Goal: Information Seeking & Learning: Learn about a topic

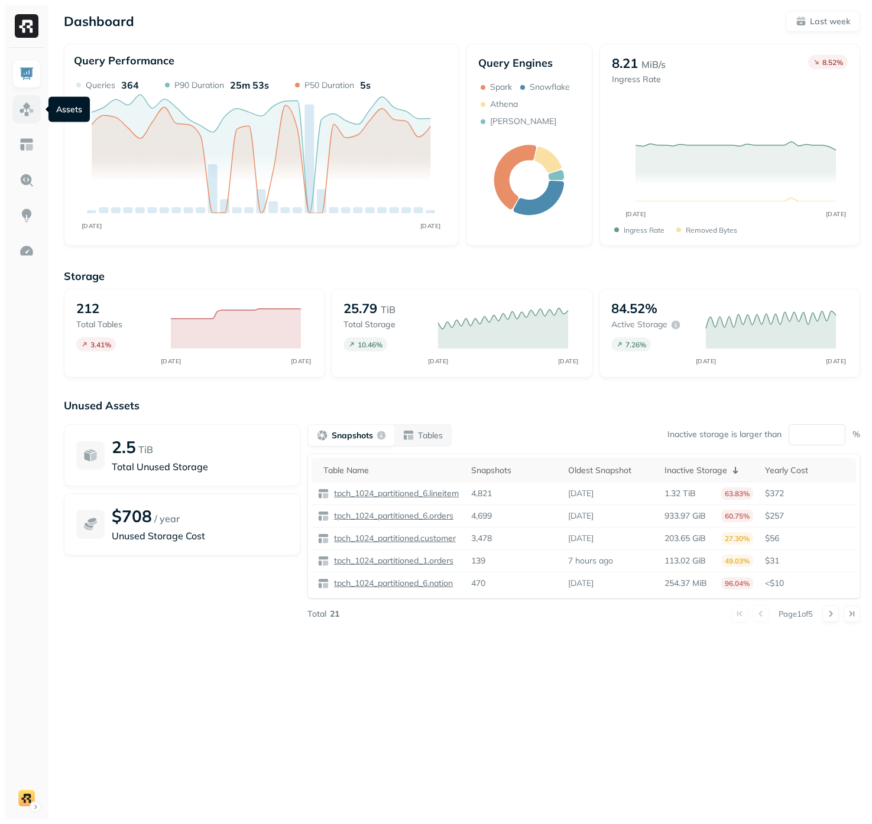
click at [22, 103] on img at bounding box center [26, 109] width 15 height 15
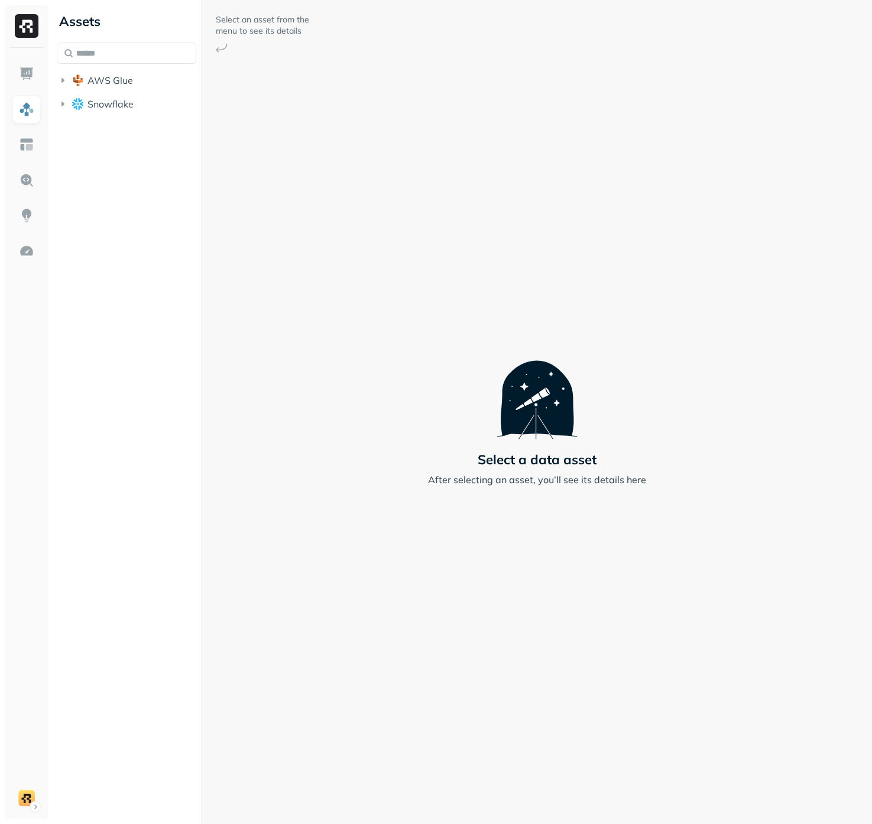
click at [120, 64] on div "AWS Glue Snowflake" at bounding box center [126, 79] width 139 height 73
click at [120, 73] on button "AWS Glue" at bounding box center [126, 80] width 139 height 19
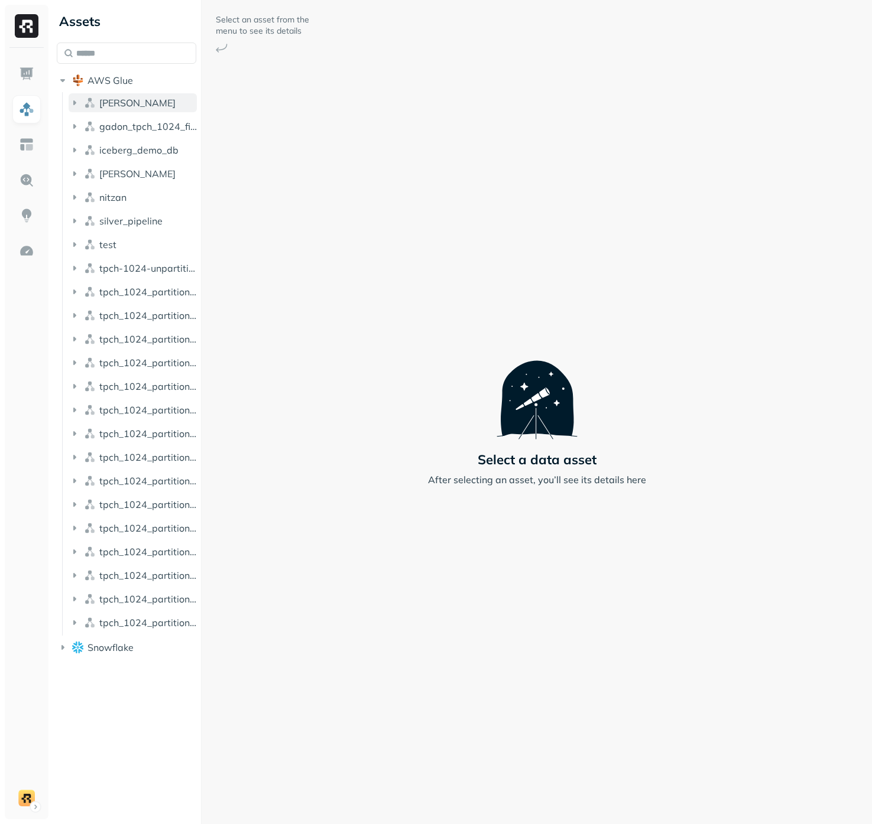
click at [128, 108] on button "[PERSON_NAME]" at bounding box center [133, 102] width 128 height 19
click at [129, 122] on p "( 1 )" at bounding box center [134, 125] width 12 height 12
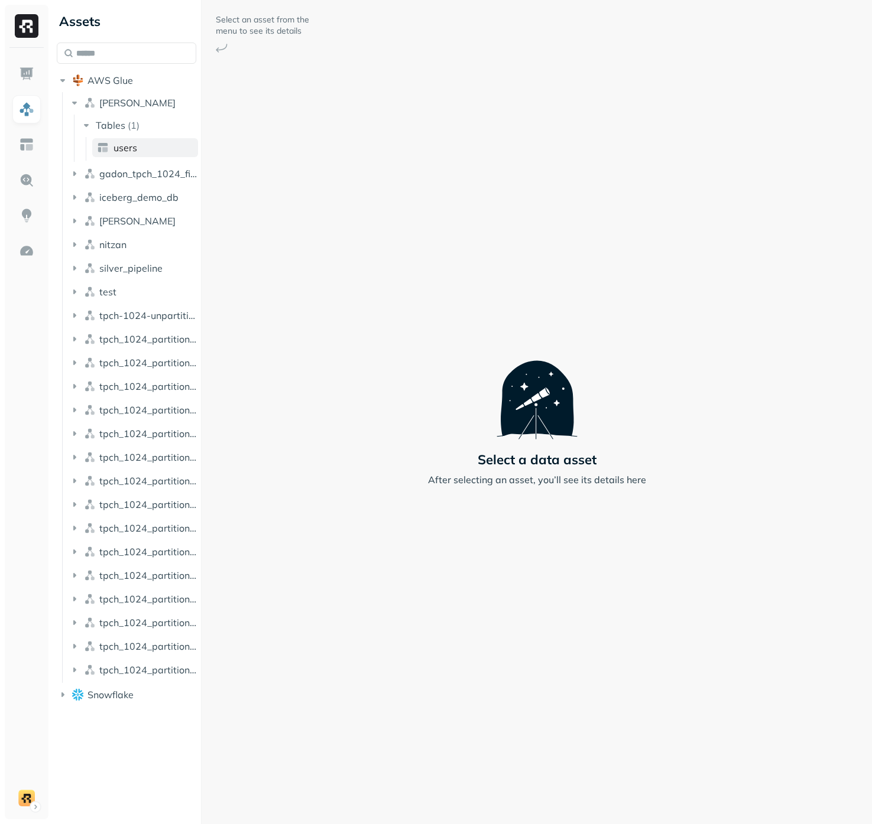
click at [133, 143] on span "users" at bounding box center [125, 148] width 24 height 12
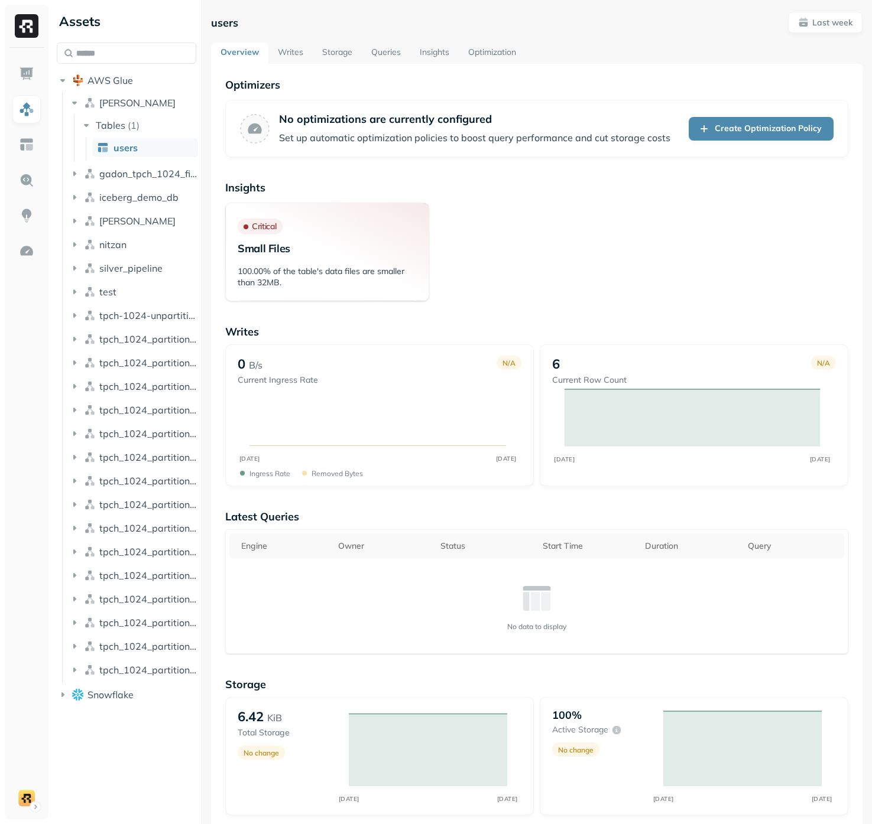
click at [139, 160] on ul "users" at bounding box center [142, 149] width 112 height 24
click at [124, 272] on span "silver_pipeline" at bounding box center [130, 268] width 63 height 12
click at [125, 288] on div "Tables ( 10 )" at bounding box center [121, 291] width 50 height 12
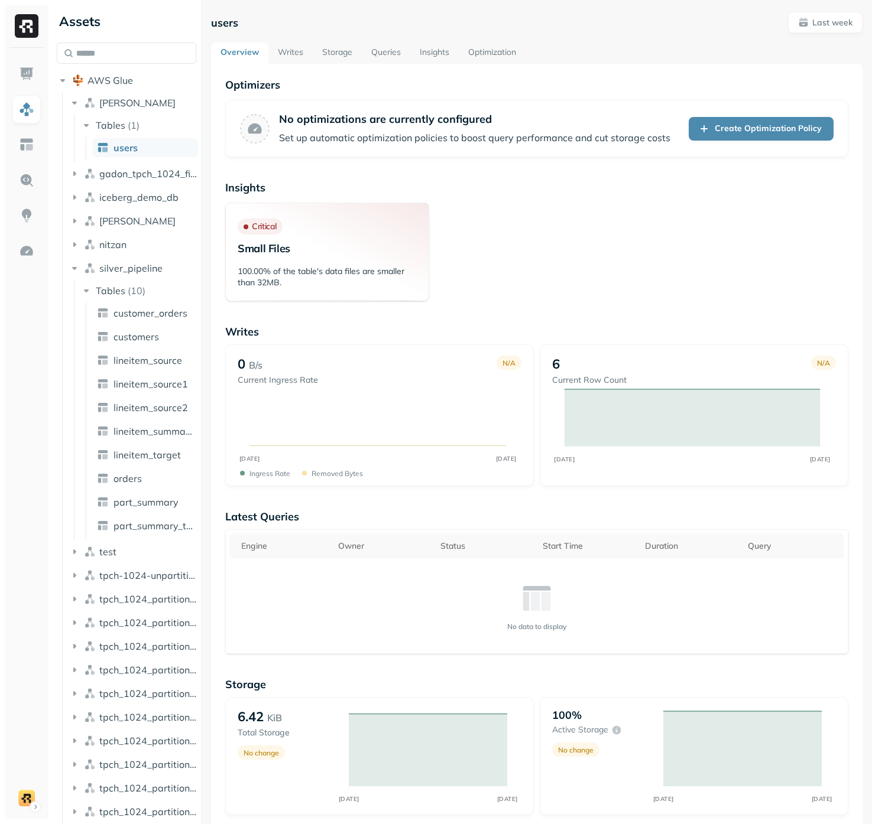
click at [127, 324] on ul "customer_orders customers lineitem_source lineitem_source1 lineitem_source2 lin…" at bounding box center [142, 421] width 112 height 236
click at [125, 316] on span "customer_orders" at bounding box center [150, 313] width 74 height 12
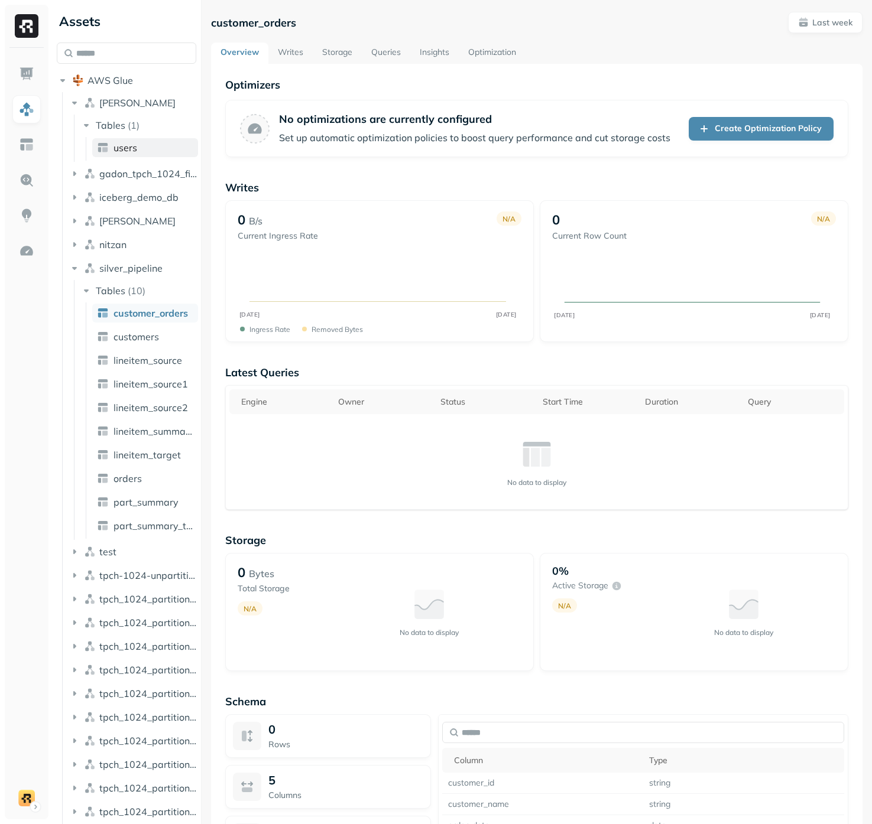
click at [131, 142] on span "users" at bounding box center [125, 148] width 24 height 12
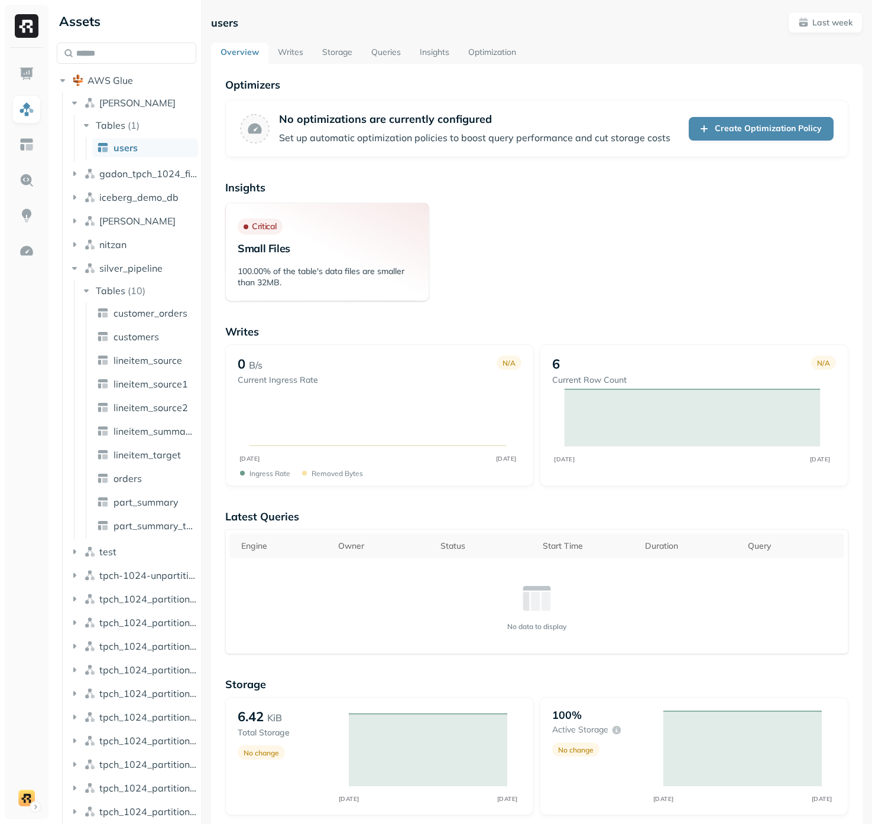
click at [293, 54] on link "Writes" at bounding box center [290, 53] width 44 height 21
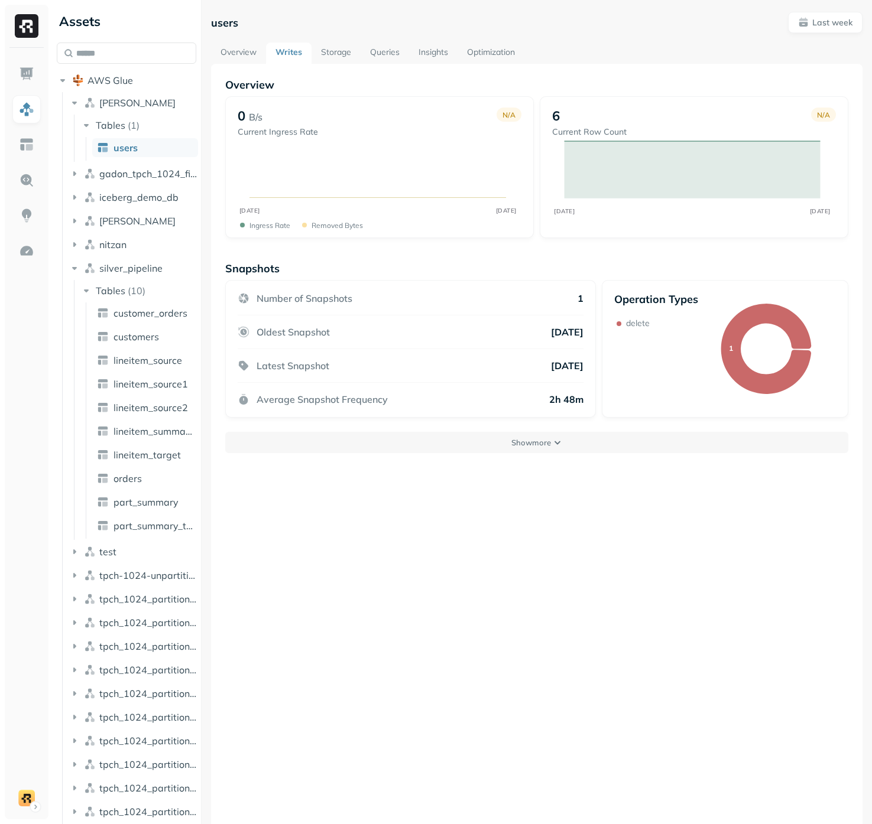
click at [329, 50] on link "Storage" at bounding box center [335, 53] width 49 height 21
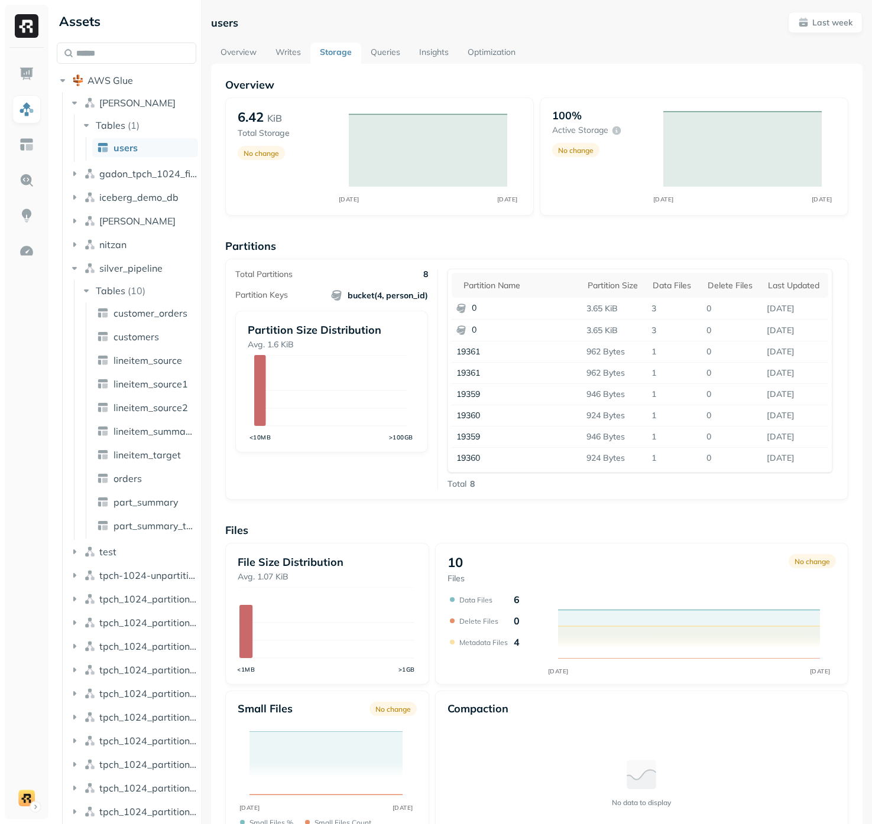
click at [363, 54] on link "Queries" at bounding box center [385, 53] width 48 height 21
click at [369, 54] on link "Queries" at bounding box center [385, 53] width 48 height 21
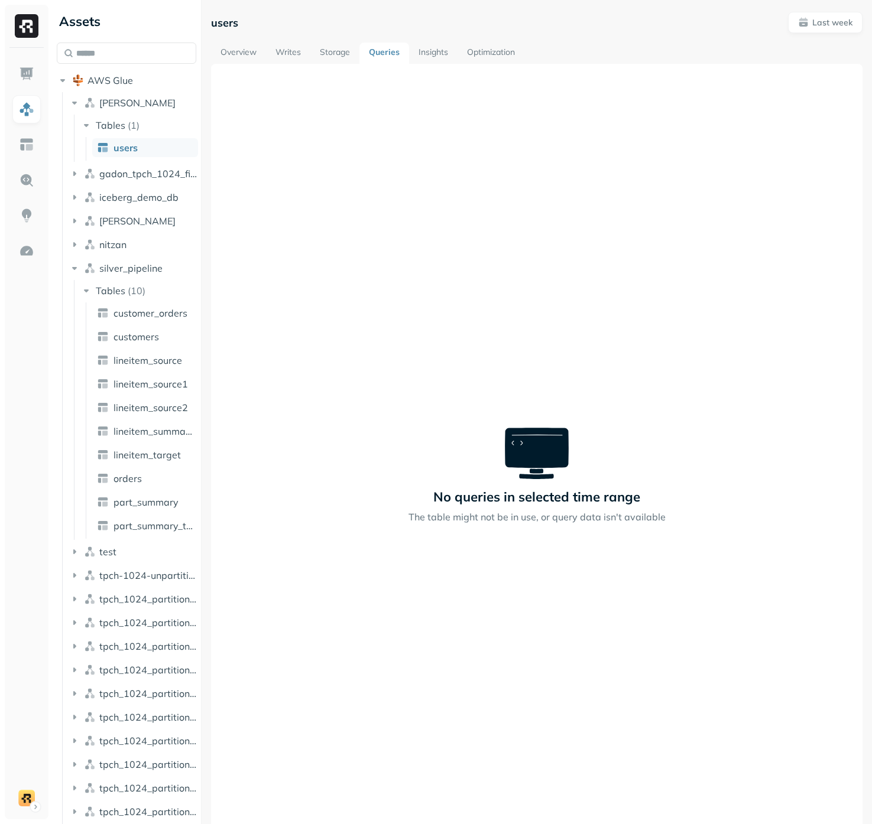
click at [401, 52] on link "Queries" at bounding box center [384, 53] width 50 height 21
click at [440, 54] on link "Insights" at bounding box center [433, 53] width 48 height 21
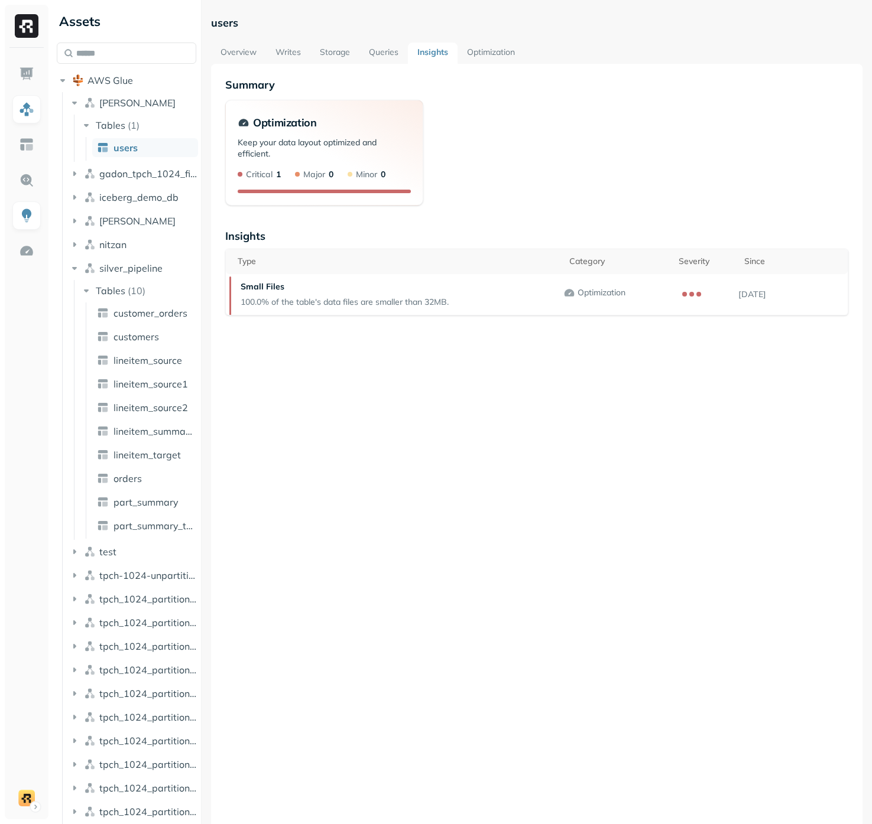
click at [488, 51] on link "Optimization" at bounding box center [490, 53] width 67 height 21
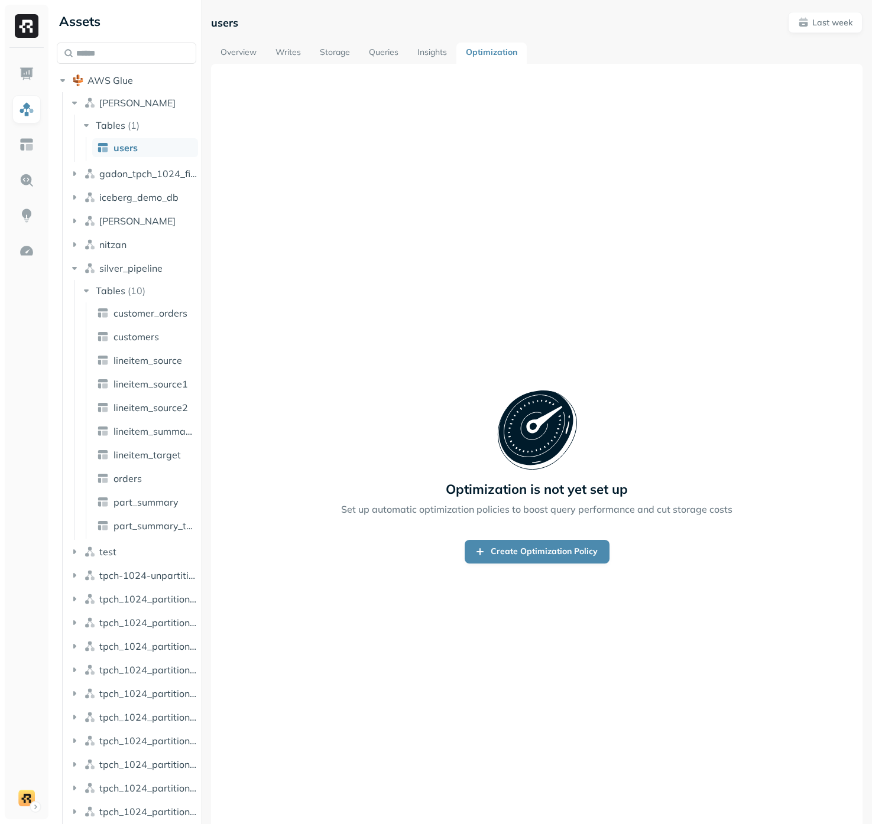
click at [235, 53] on link "Overview" at bounding box center [238, 53] width 55 height 21
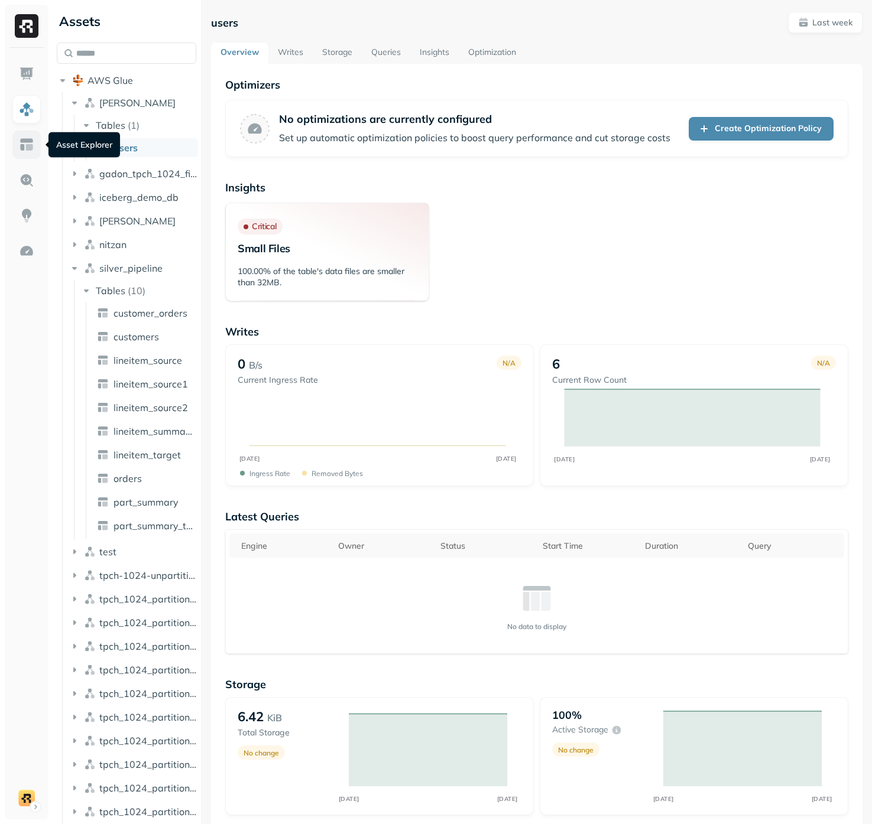
click at [30, 147] on img at bounding box center [26, 144] width 15 height 15
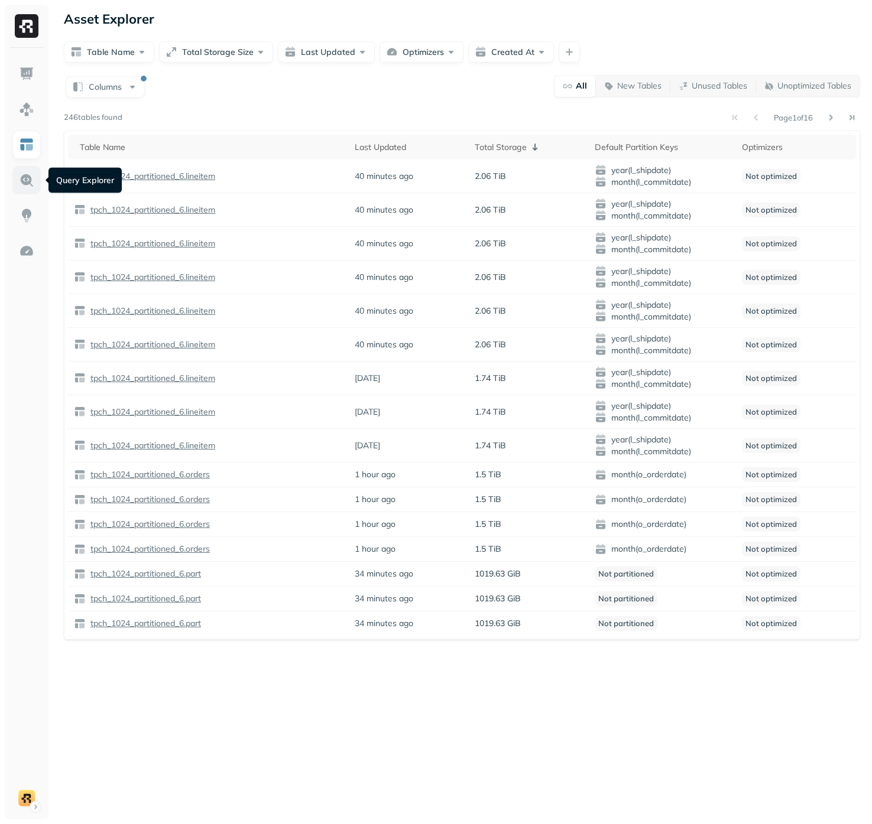
click at [30, 178] on img at bounding box center [26, 180] width 15 height 15
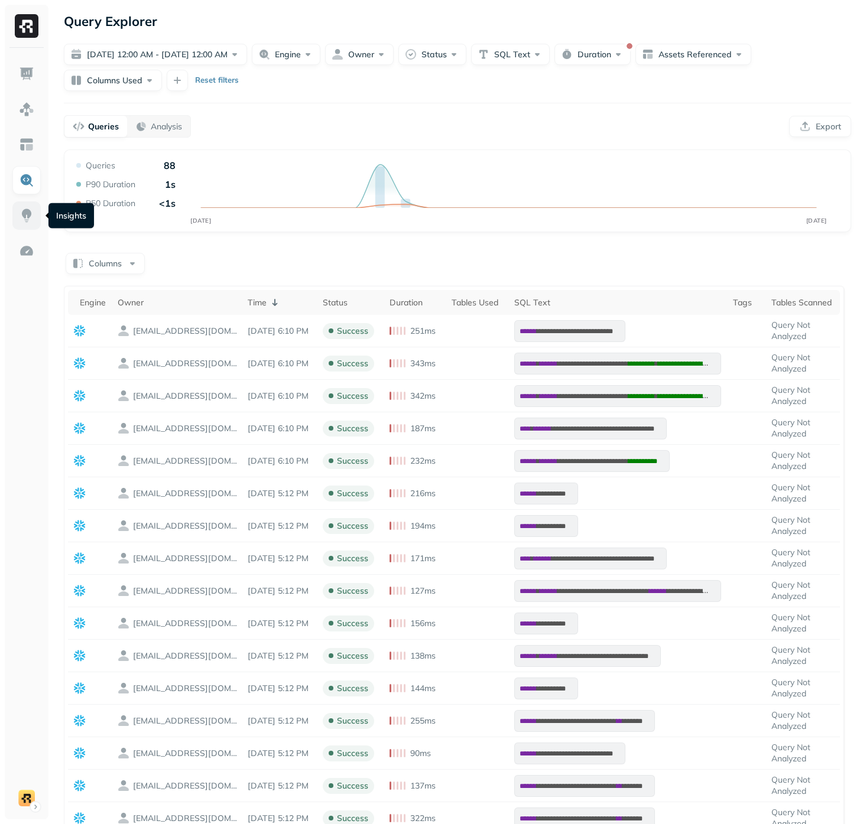
click at [18, 215] on link at bounding box center [26, 216] width 28 height 28
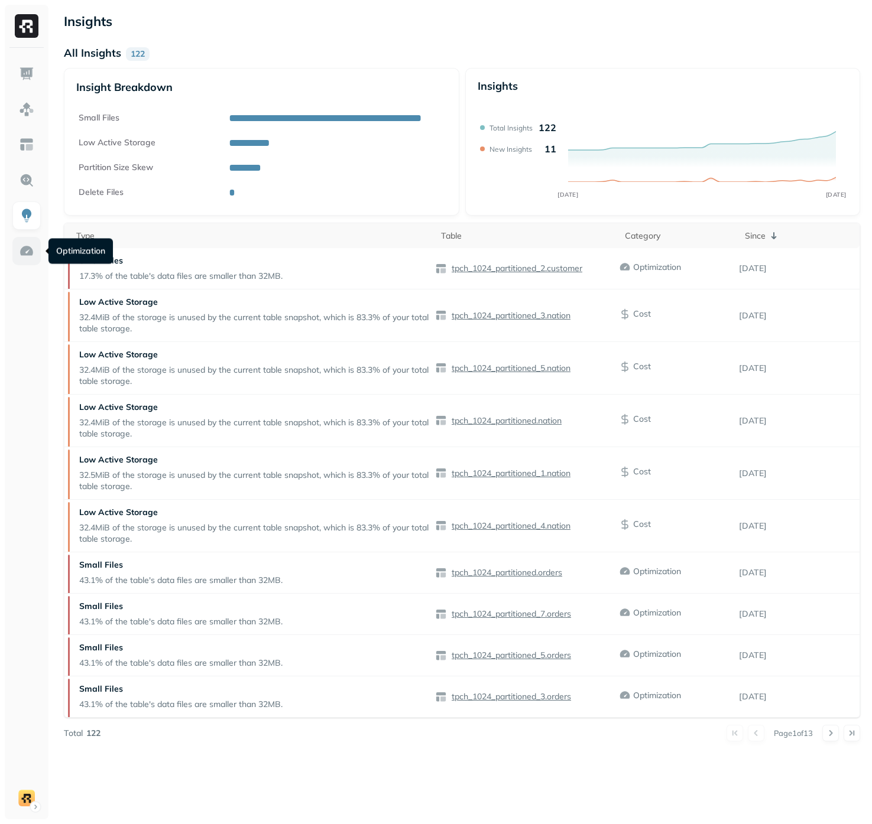
click at [19, 250] on img at bounding box center [26, 250] width 15 height 15
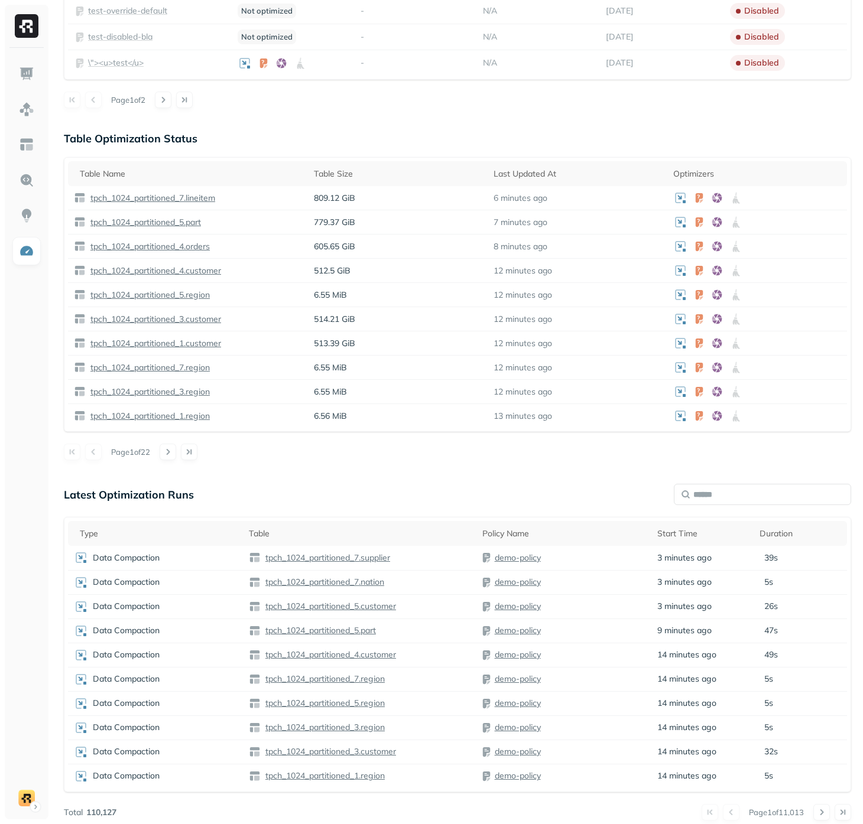
scroll to position [523, 0]
